Goal: Task Accomplishment & Management: Manage account settings

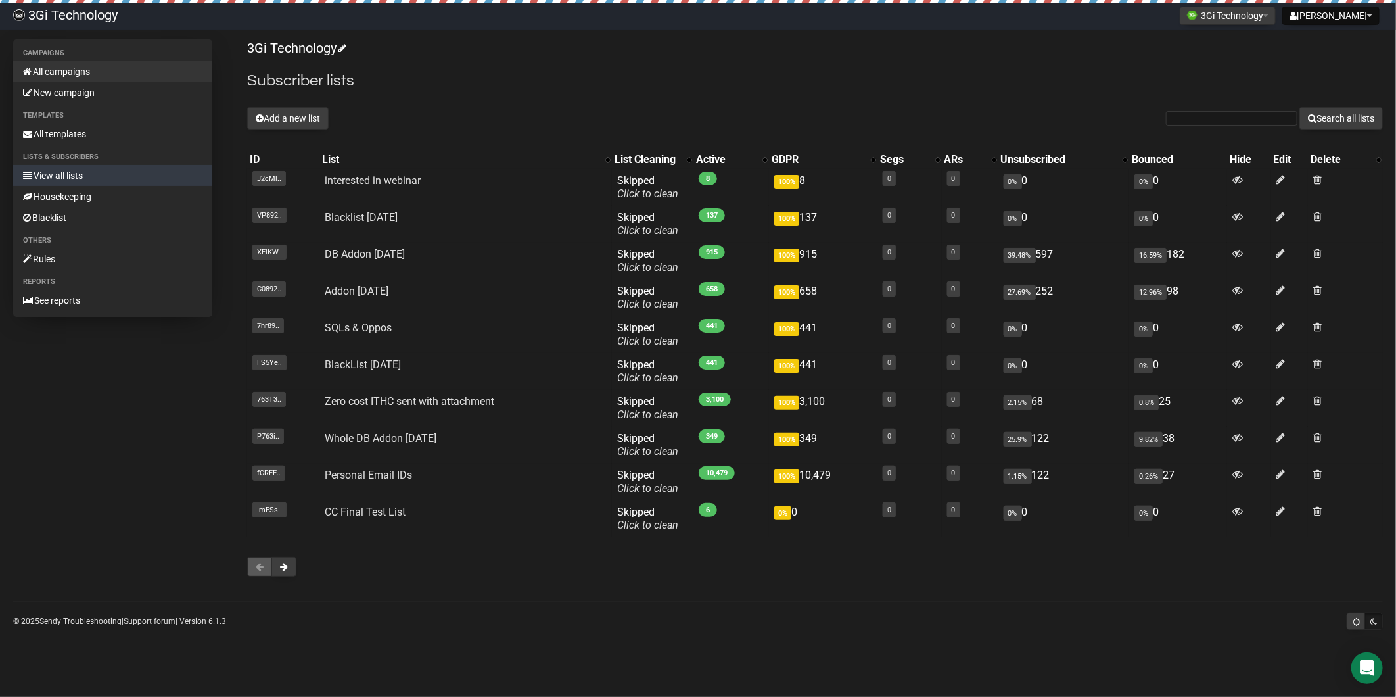
click at [69, 67] on link "All campaigns" at bounding box center [112, 71] width 199 height 21
click at [1193, 123] on input "text" at bounding box center [1231, 118] width 131 height 14
type input "pegasus"
click at [1300, 107] on button "Search all lists" at bounding box center [1341, 118] width 83 height 22
click at [286, 115] on button "Add a new list" at bounding box center [288, 118] width 82 height 22
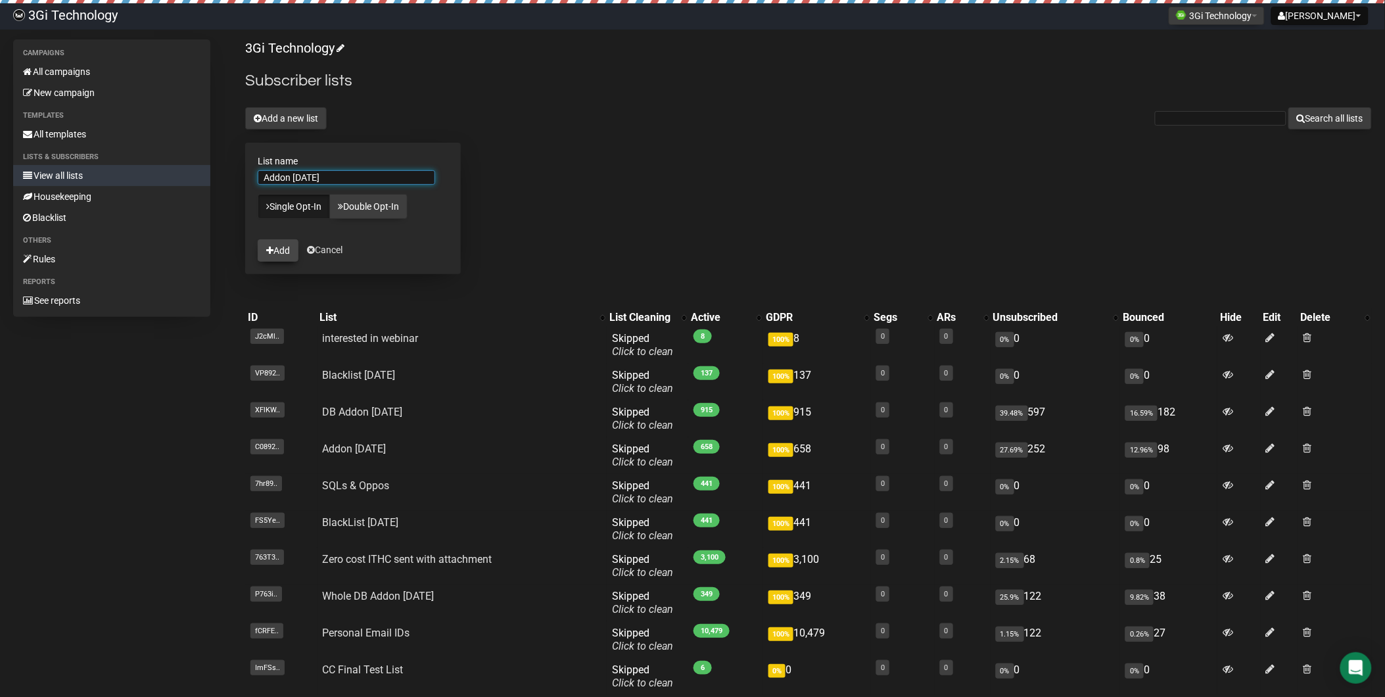
type input "Addon Sept 2025"
click at [283, 248] on button "Add" at bounding box center [278, 250] width 41 height 22
